Goal: Task Accomplishment & Management: Manage account settings

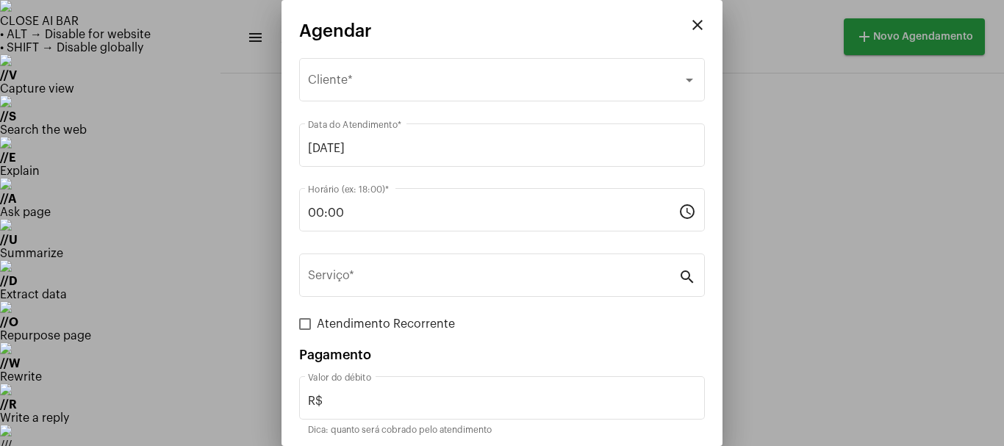
scroll to position [29, 0]
drag, startPoint x: 143, startPoint y: 109, endPoint x: 155, endPoint y: 101, distance: 14.9
click at [155, 101] on div at bounding box center [502, 223] width 1004 height 446
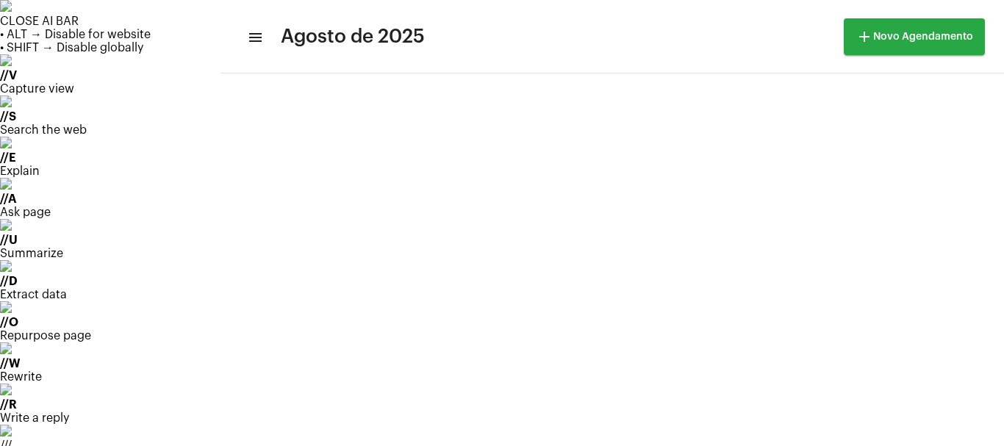
scroll to position [157, 0]
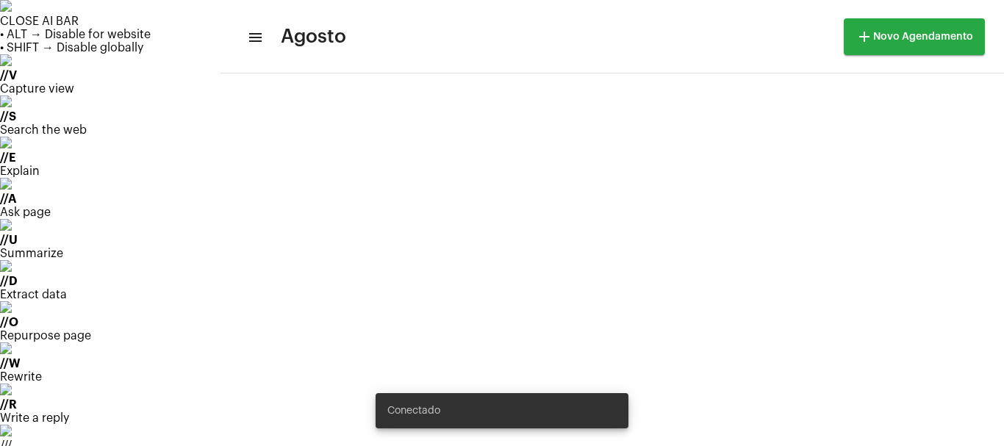
drag, startPoint x: 939, startPoint y: 134, endPoint x: 911, endPoint y: 130, distance: 28.2
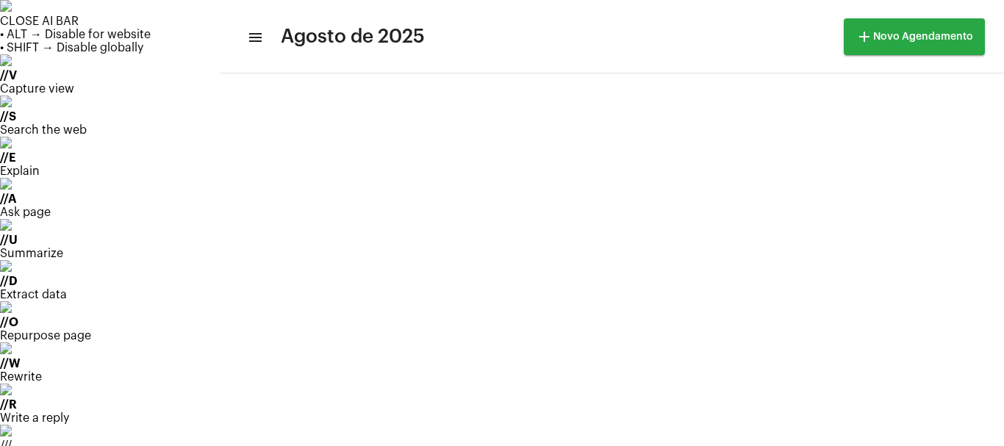
scroll to position [179, 0]
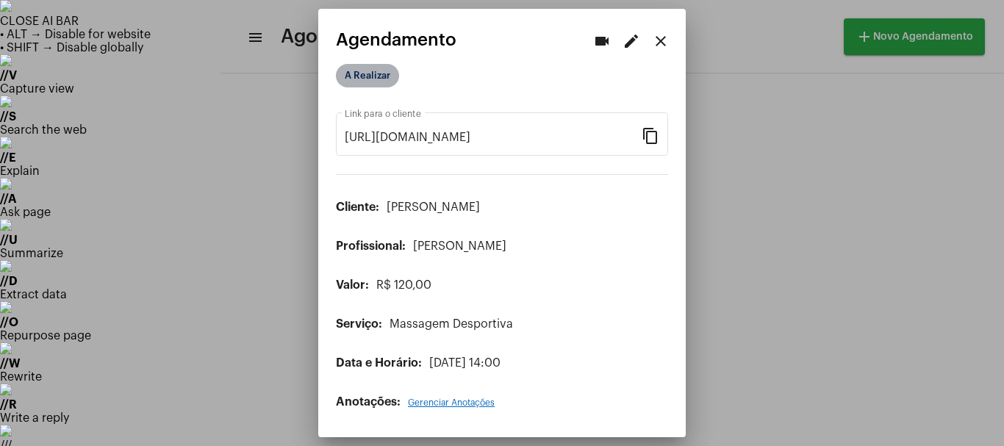
click at [375, 74] on mat-chip "A Realizar" at bounding box center [367, 76] width 63 height 24
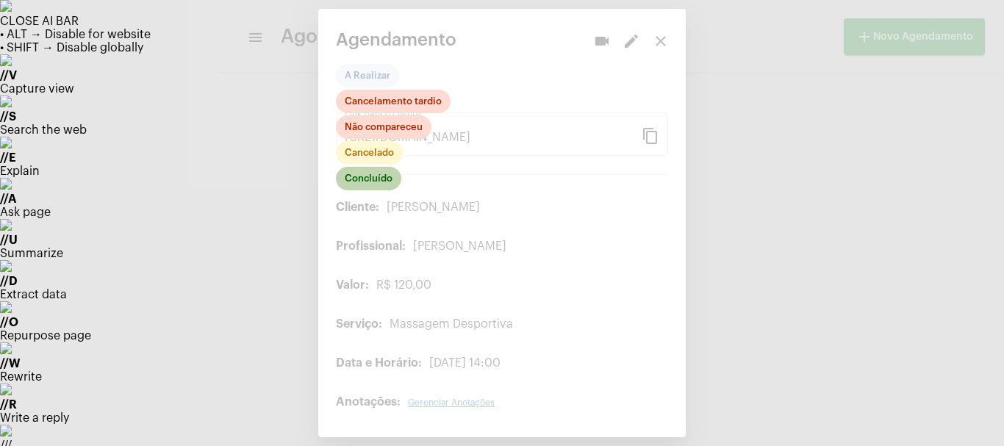
click at [372, 185] on mat-chip "Concluído" at bounding box center [368, 179] width 65 height 24
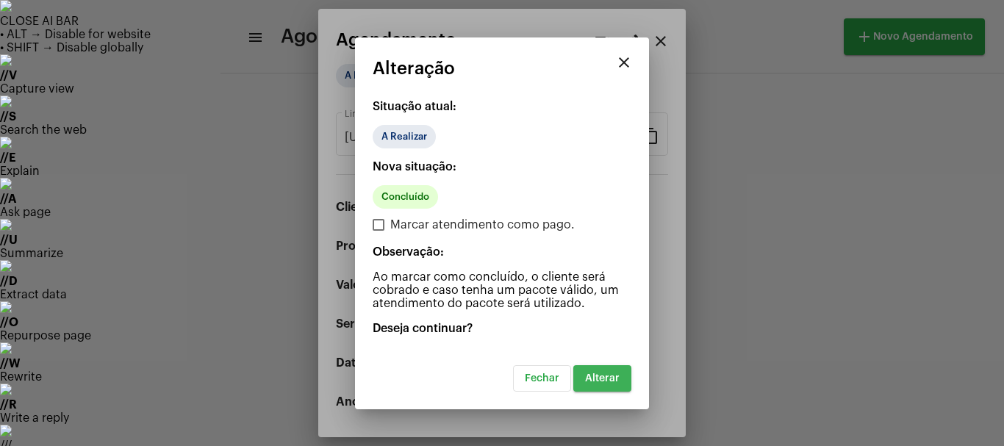
click at [608, 376] on span "Alterar" at bounding box center [602, 379] width 35 height 10
